Goal: Task Accomplishment & Management: Manage account settings

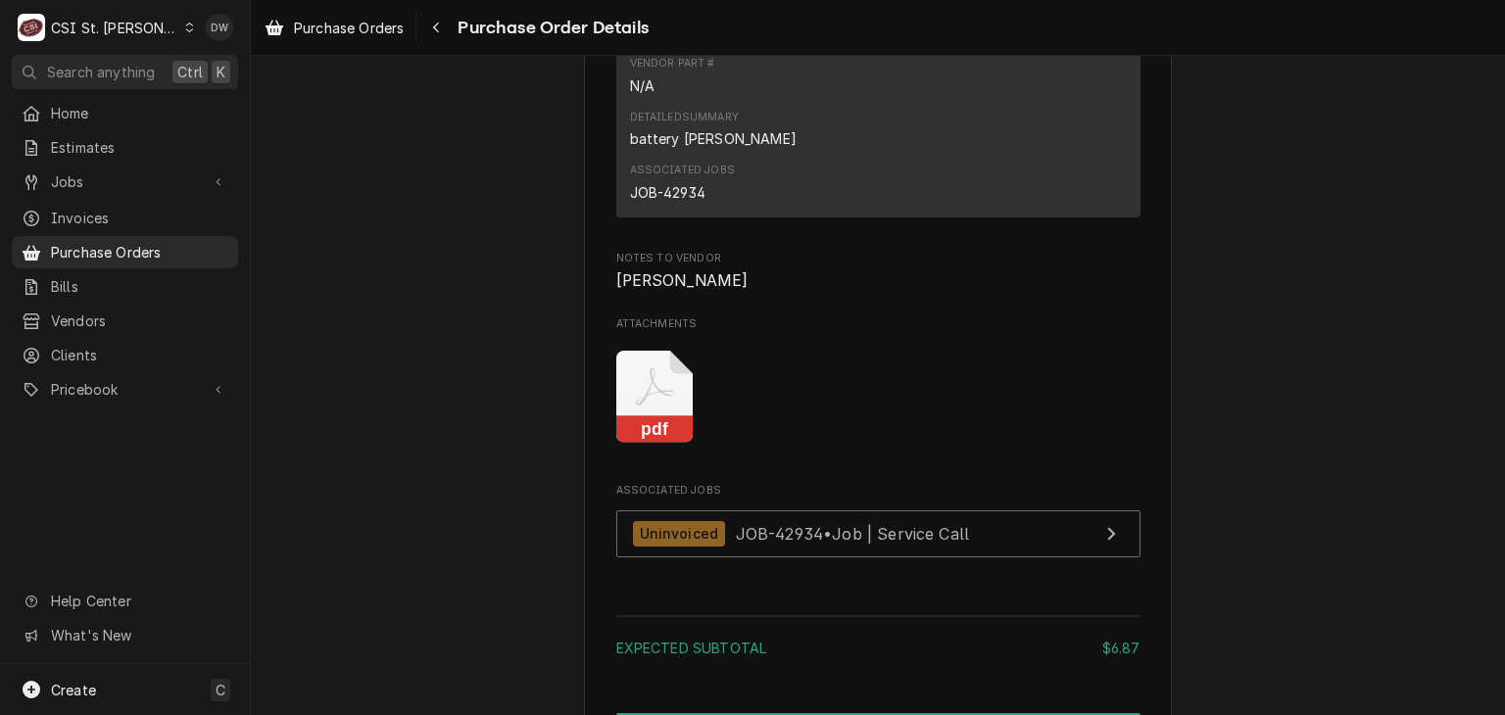
scroll to position [1488, 0]
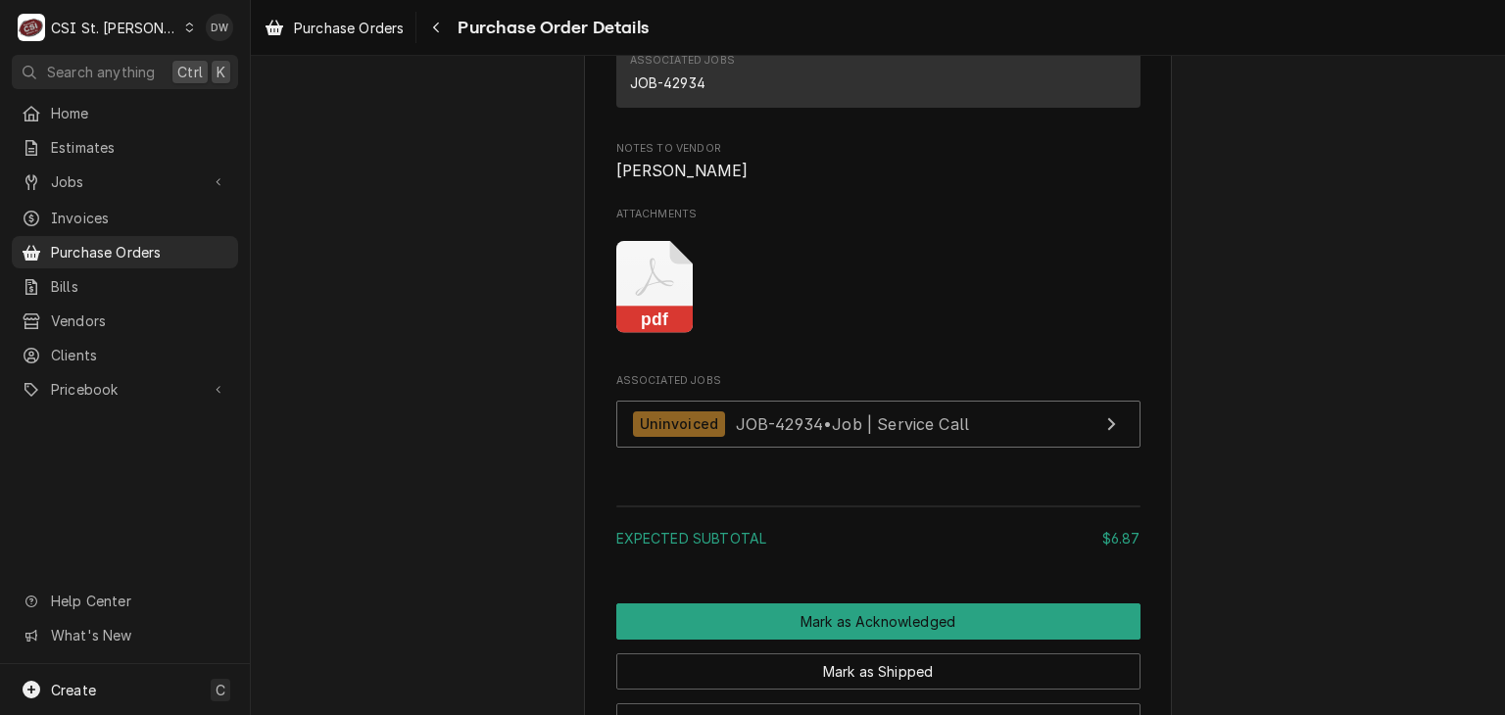
click at [630, 334] on icon "Attachments" at bounding box center [654, 287] width 77 height 93
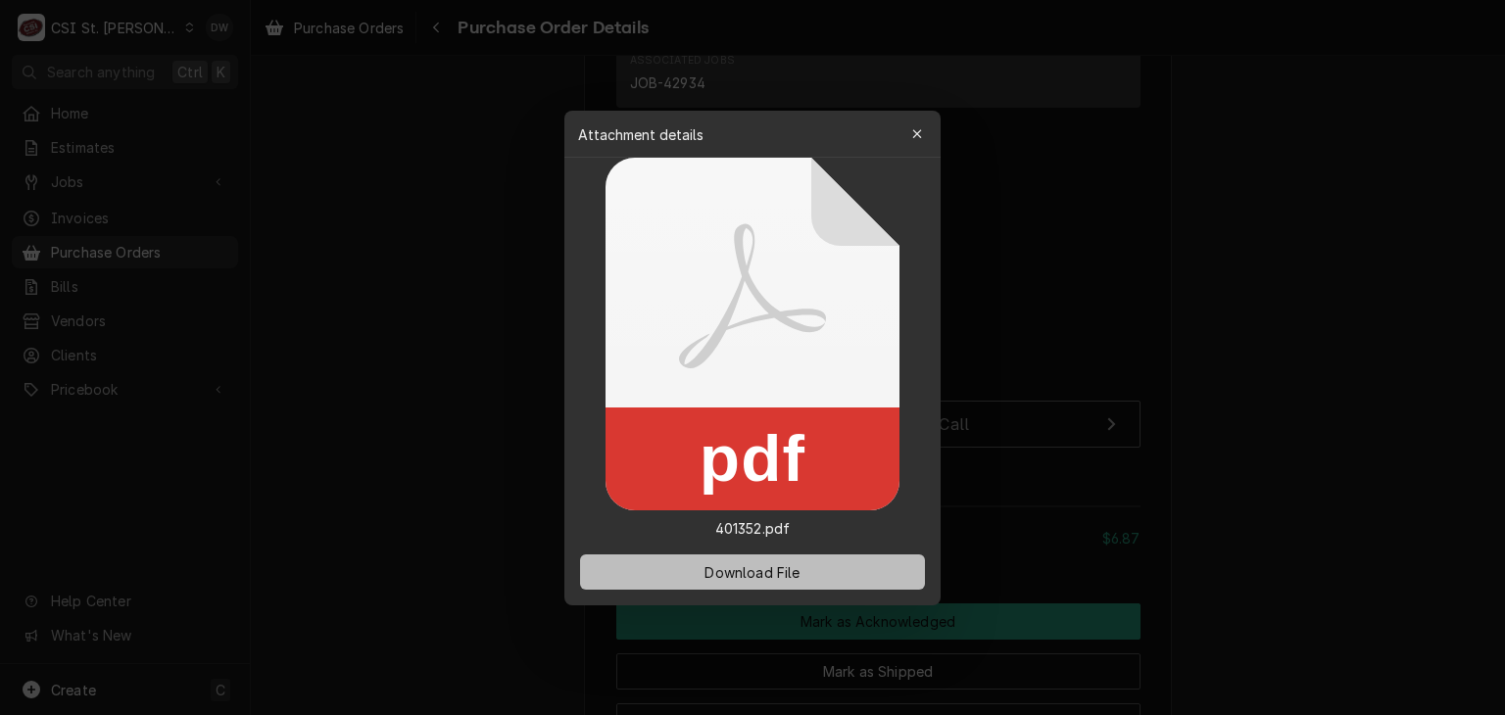
click at [751, 577] on span "Download File" at bounding box center [752, 571] width 103 height 21
click at [751, 236] on div at bounding box center [752, 357] width 1505 height 715
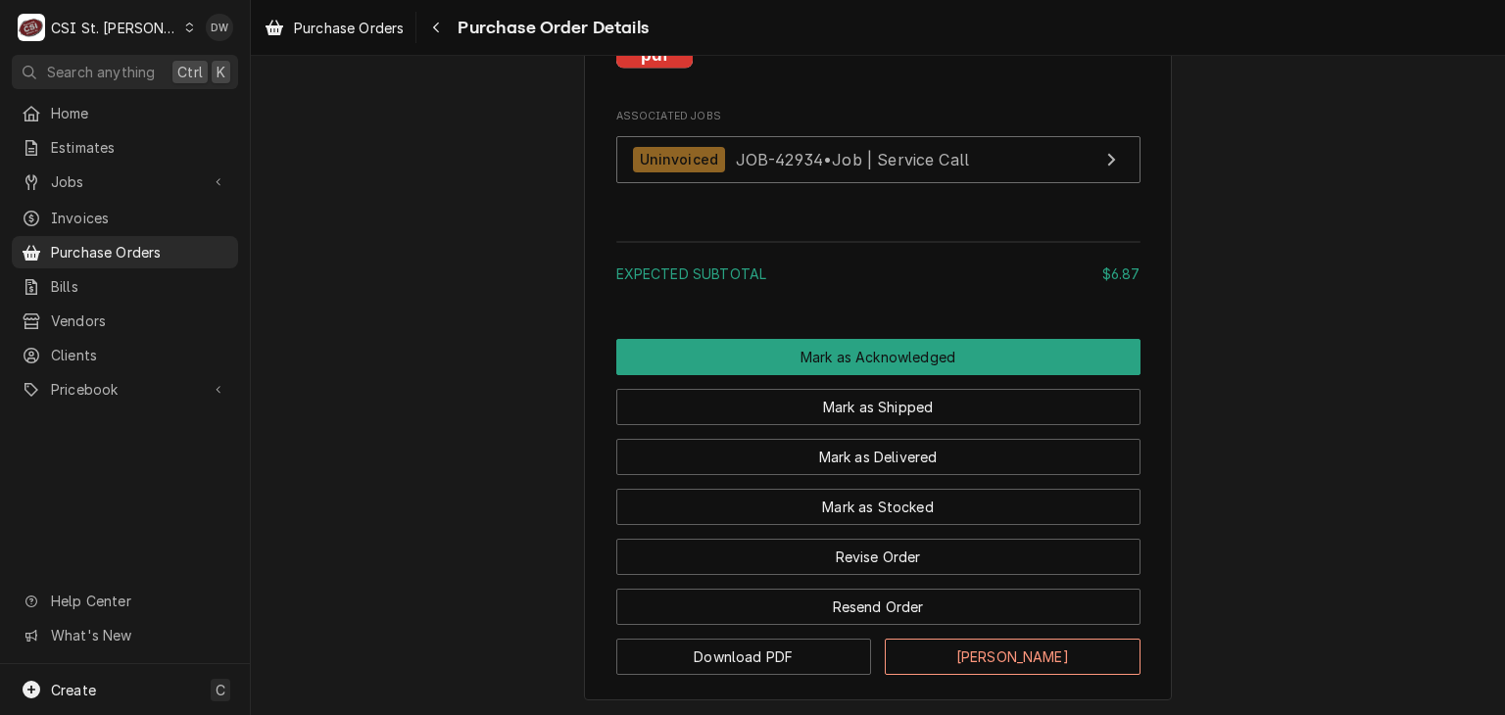
scroll to position [1756, 0]
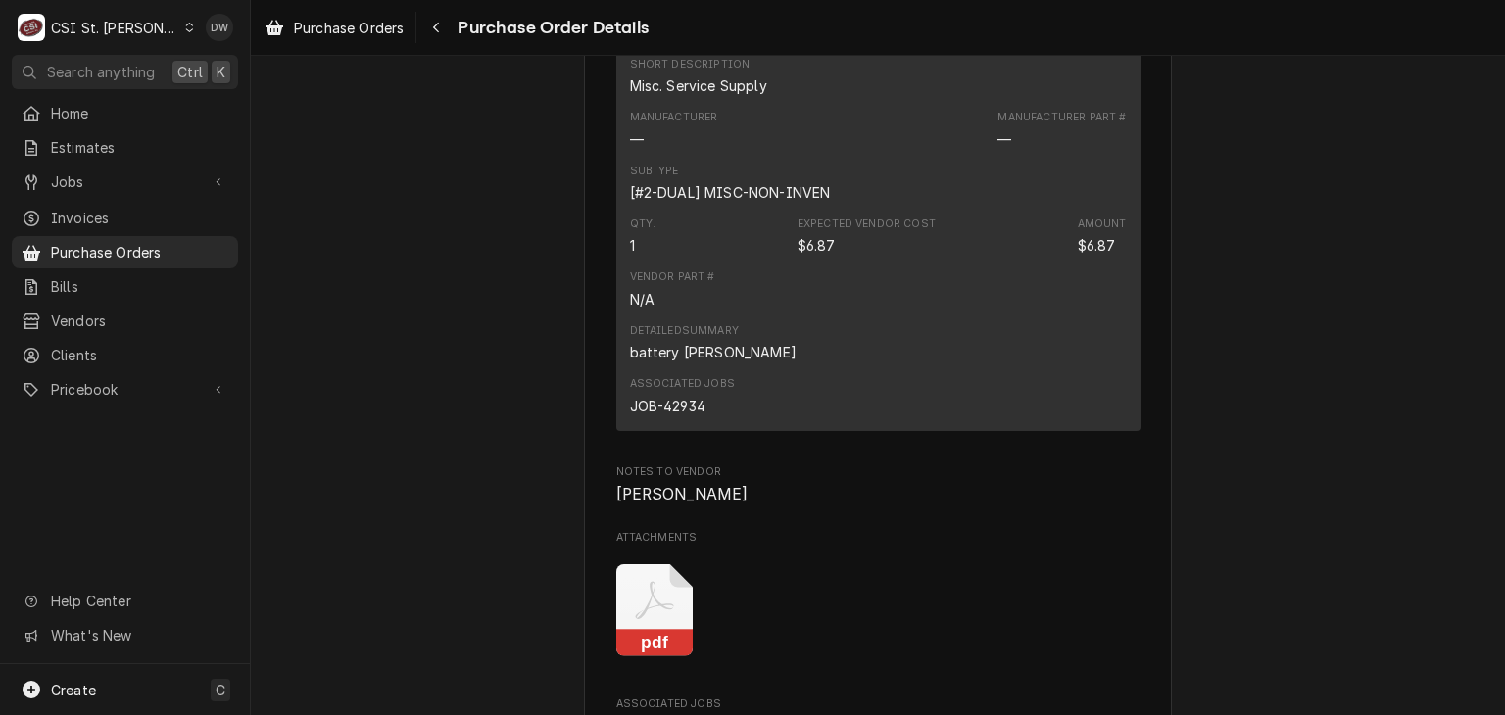
scroll to position [1162, 0]
drag, startPoint x: 1488, startPoint y: 383, endPoint x: 1504, endPoint y: 449, distance: 67.5
click at [751, 449] on div "Sent Vendor HOMEDEPOT HOMEDEPOT [GEOGRAPHIC_DATA]-6031 Bill To [GEOGRAPHIC_DATA…" at bounding box center [878, 385] width 1254 height 659
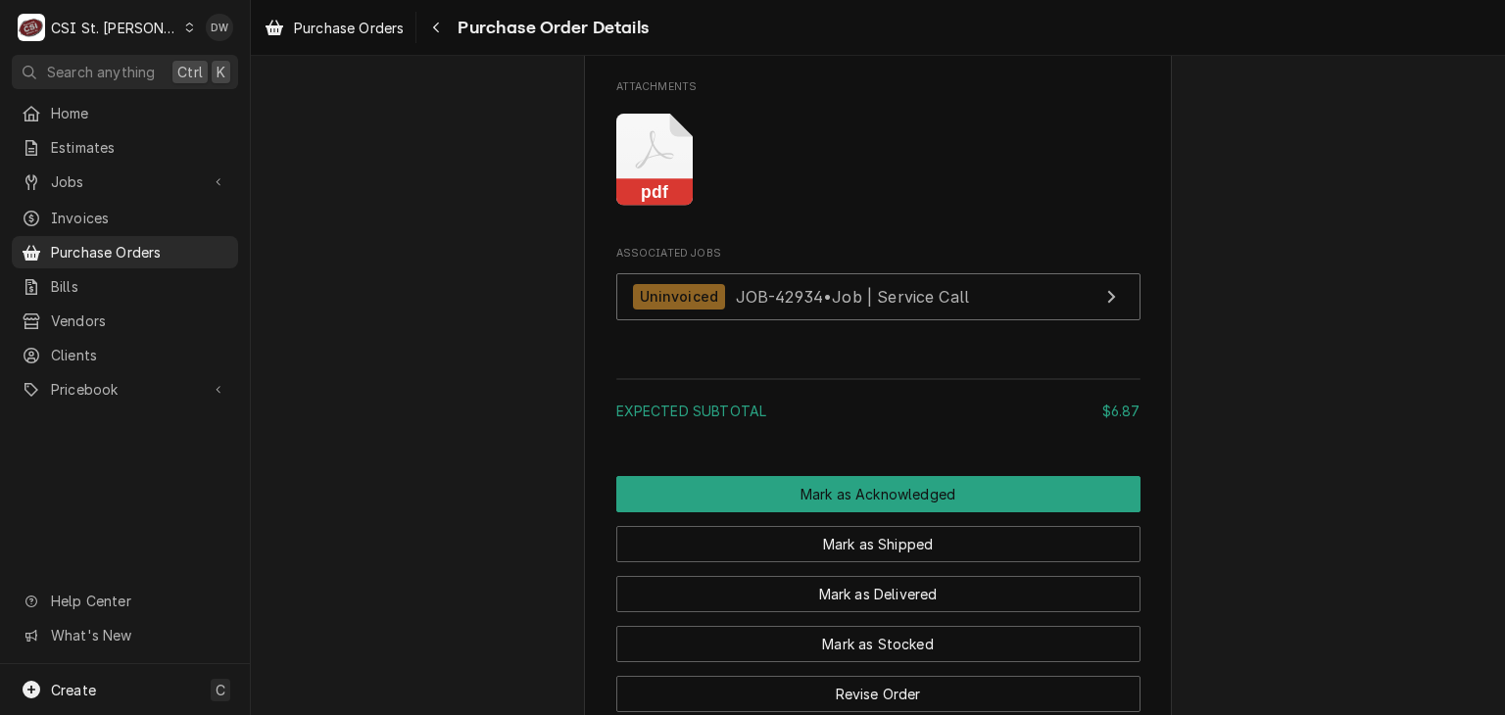
scroll to position [1748, 0]
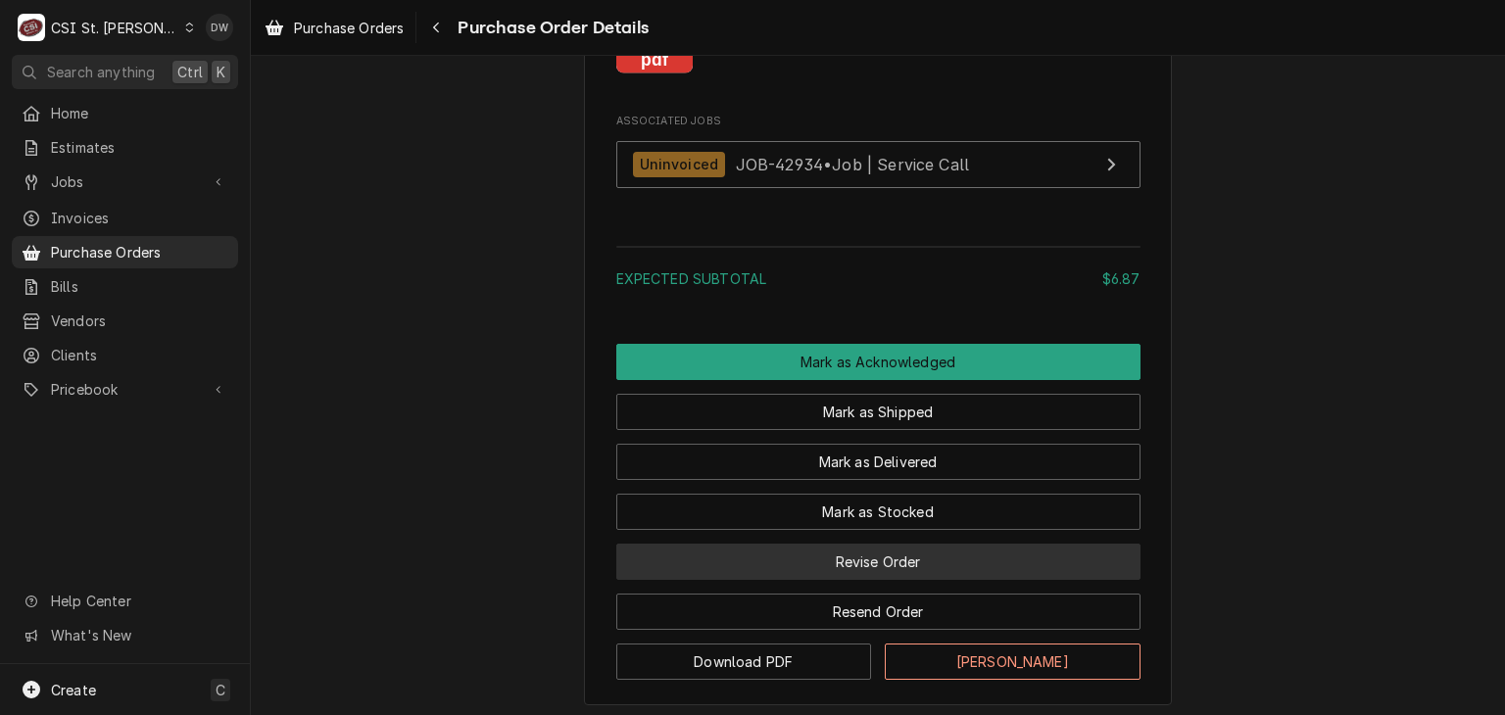
click at [751, 580] on button "Revise Order" at bounding box center [878, 562] width 524 height 36
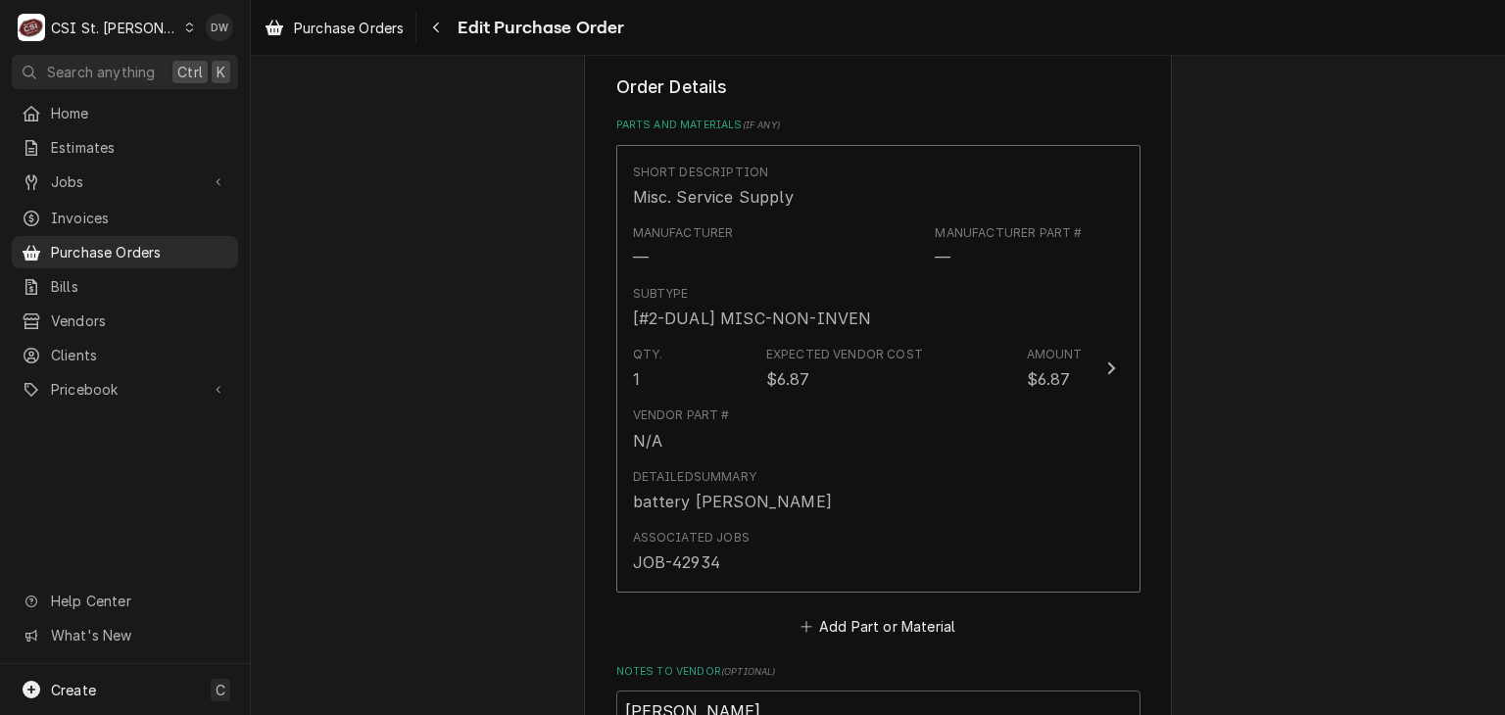
scroll to position [818, 0]
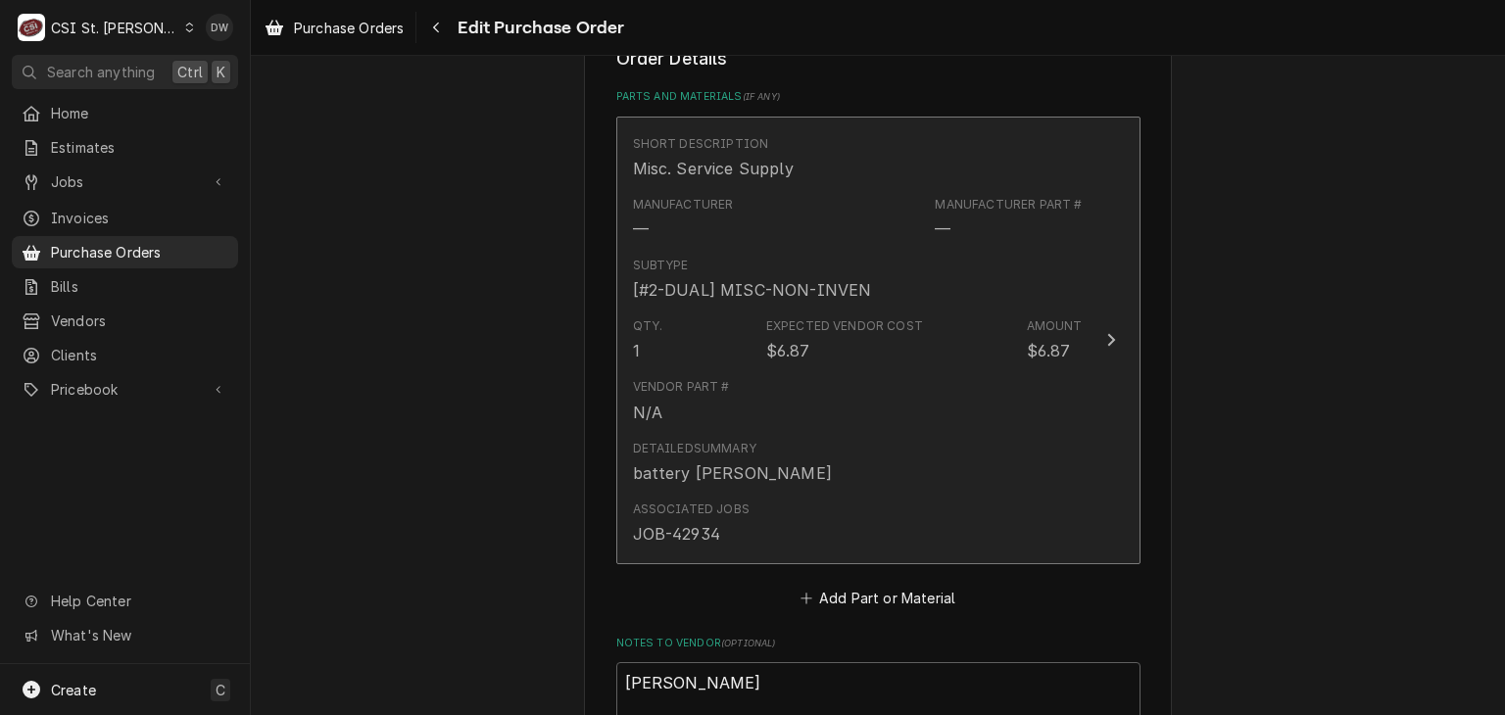
click at [1106, 338] on icon "Update Line Item" at bounding box center [1111, 340] width 10 height 16
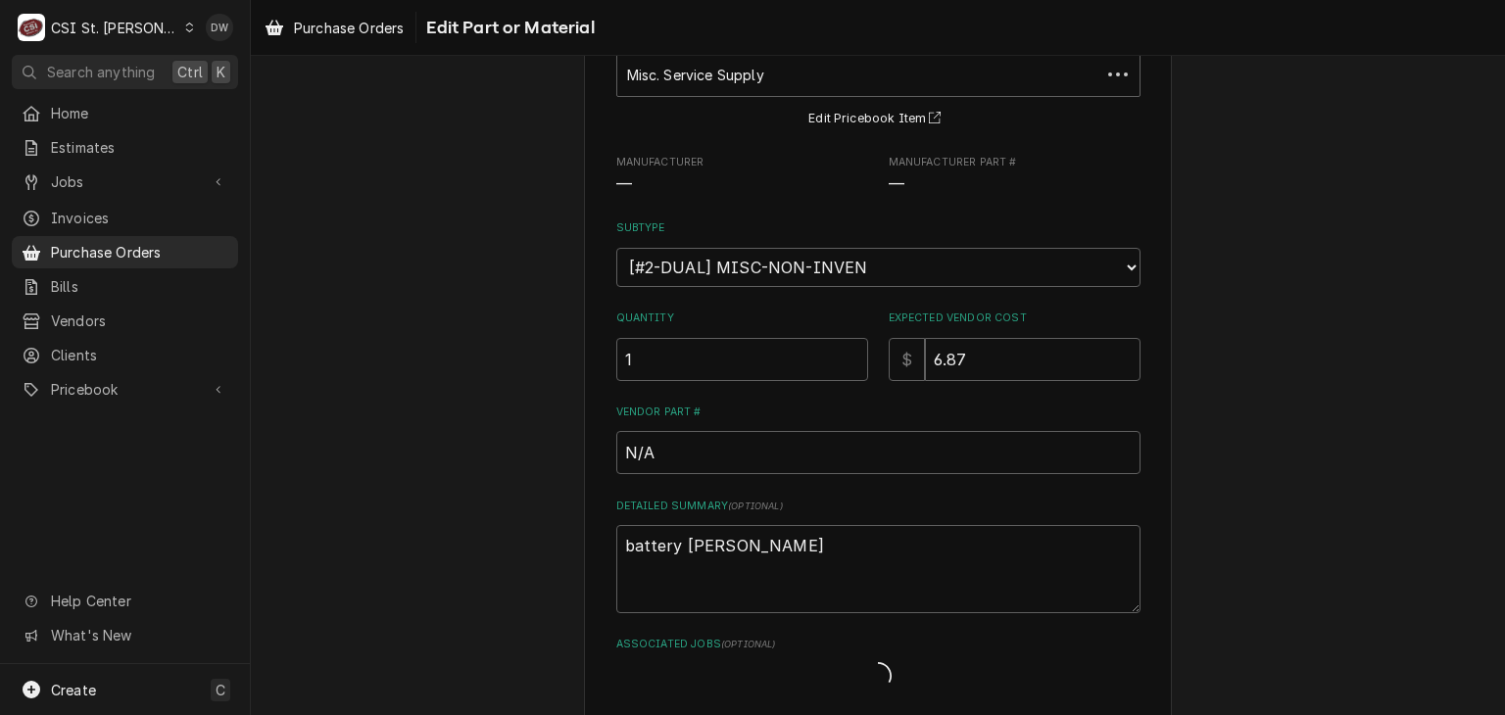
type textarea "x"
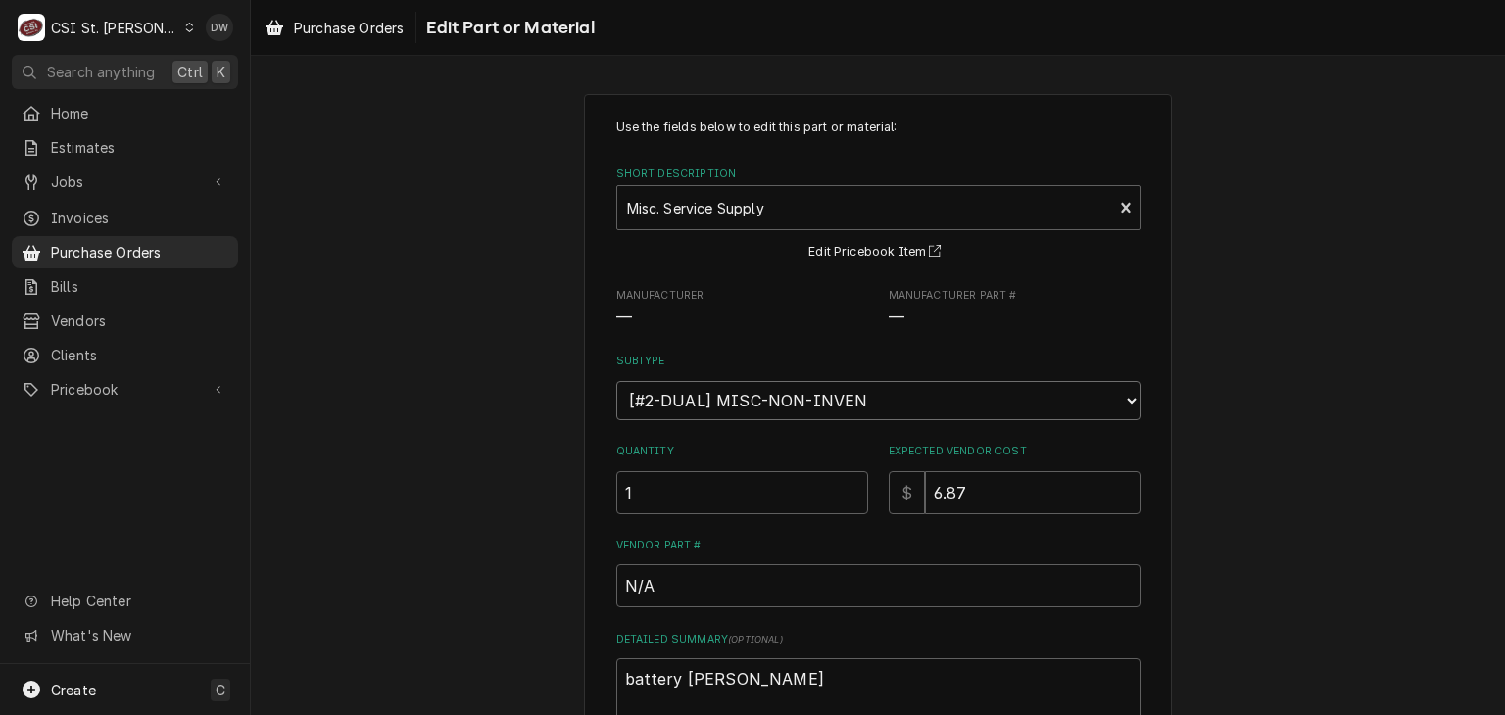
click at [1124, 395] on select "Choose a subtype... [#2-DUAL] AFTERHRS-WH-CHG-2 [#2-DUAL] BEV-EQUIP [#2-DUAL] B…" at bounding box center [878, 400] width 524 height 39
click at [437, 405] on div "Use the fields below to edit this part or material: Short Description Misc. Ser…" at bounding box center [878, 552] width 1254 height 952
click at [322, 29] on span "Purchase Orders" at bounding box center [349, 28] width 110 height 21
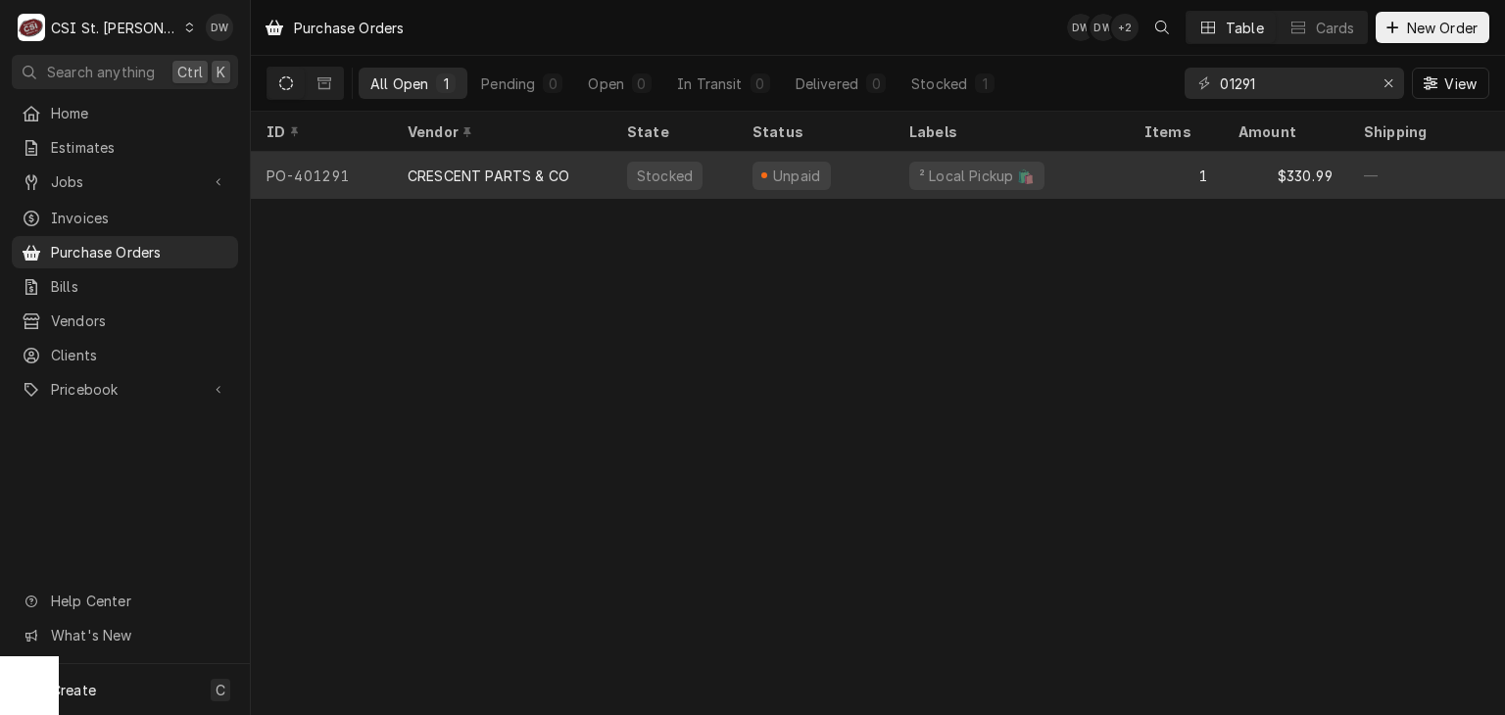
click at [514, 171] on div "CRESCENT PARTS & CO" at bounding box center [489, 176] width 162 height 21
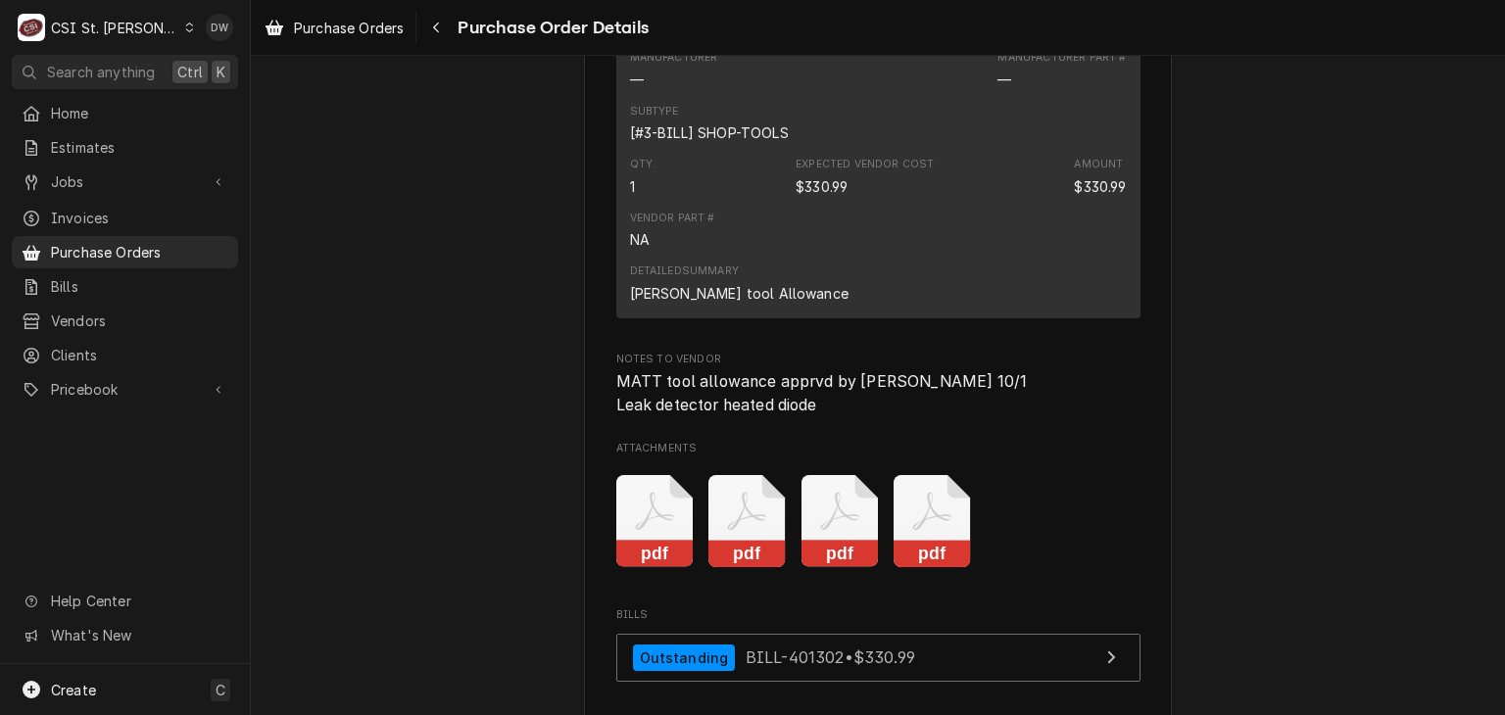
scroll to position [1488, 0]
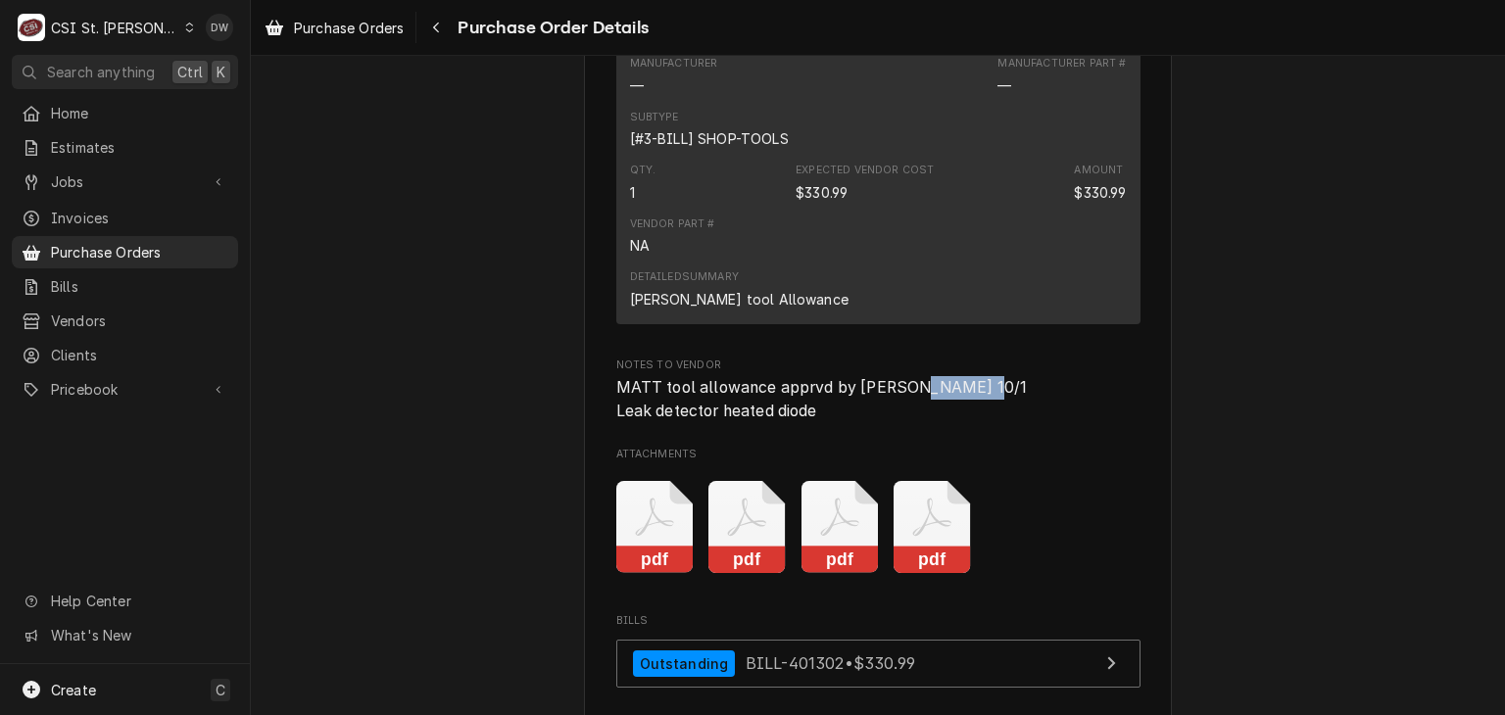
drag, startPoint x: 905, startPoint y: 454, endPoint x: 980, endPoint y: 446, distance: 74.9
click at [980, 422] on span "MATT tool allowance apprvd by Drew - smh 10/1 Leak detector heated diode" at bounding box center [878, 399] width 524 height 46
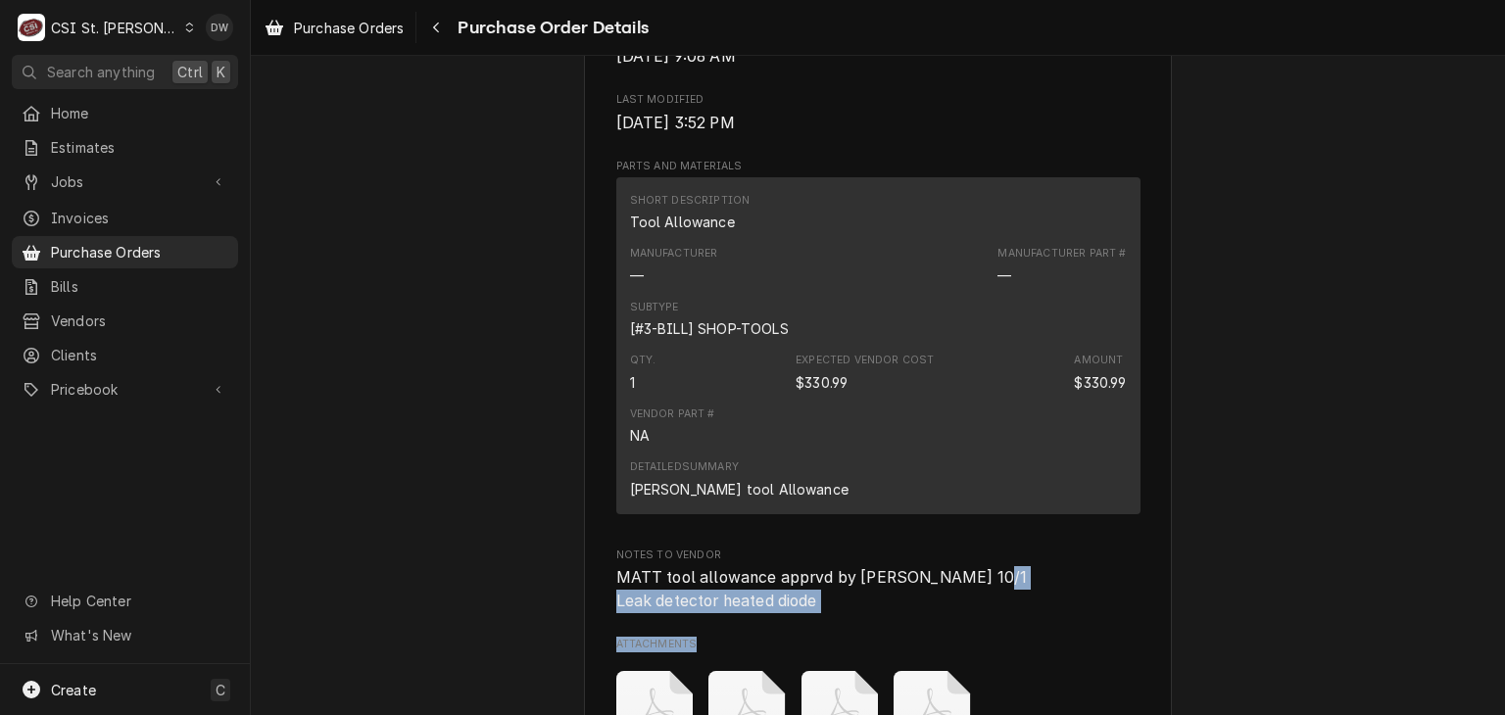
scroll to position [1298, 0]
drag, startPoint x: 608, startPoint y: 687, endPoint x: 844, endPoint y: 659, distance: 237.7
click at [844, 611] on span "MATT tool allowance apprvd by Drew - smh 10/1 Leak detector heated diode" at bounding box center [878, 588] width 524 height 46
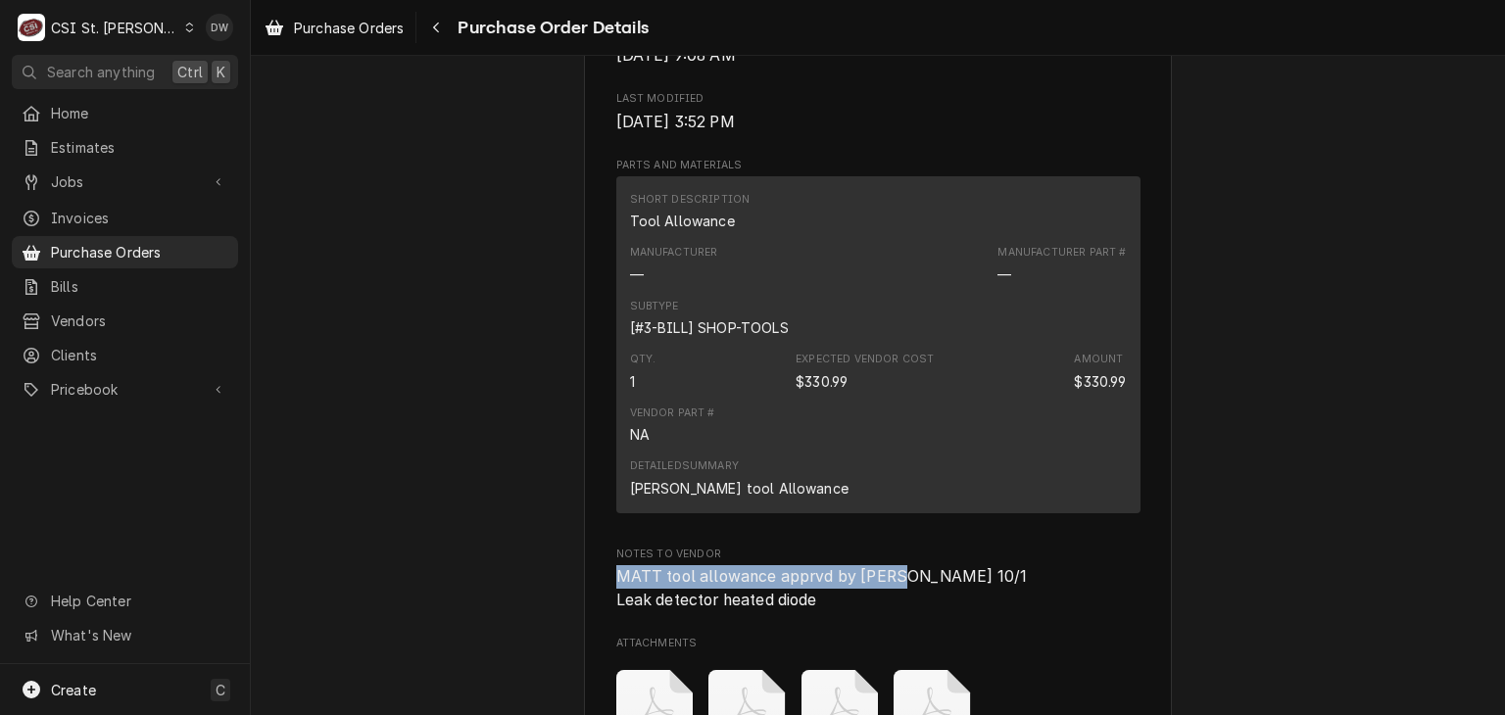
drag, startPoint x: 595, startPoint y: 632, endPoint x: 895, endPoint y: 639, distance: 299.9
click at [895, 639] on div "Vendor CRESCENT PARTS & CO CRESCENT PO BOX 790379 St. Louis, MO 63179 Bill To C…" at bounding box center [878, 24] width 588 height 2437
